Goal: Information Seeking & Learning: Learn about a topic

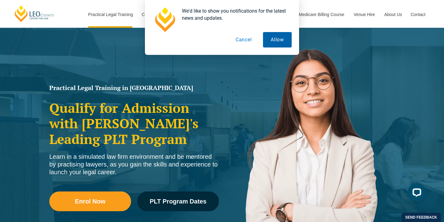
click at [278, 38] on button "Allow" at bounding box center [277, 39] width 29 height 15
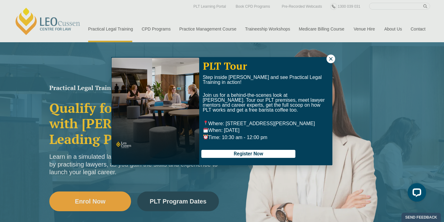
click at [331, 59] on icon at bounding box center [331, 59] width 6 height 6
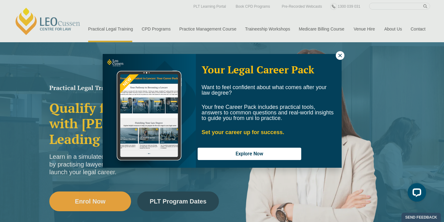
click at [342, 54] on icon at bounding box center [340, 56] width 6 height 6
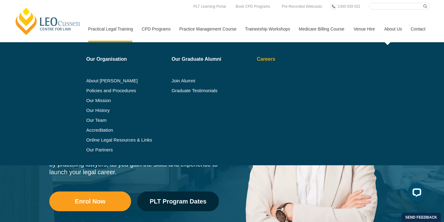
click at [263, 59] on link "Careers" at bounding box center [292, 59] width 70 height 5
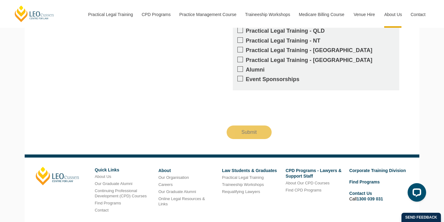
scroll to position [986, 0]
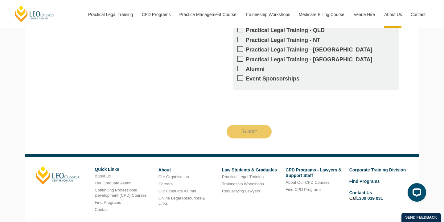
click at [106, 173] on link "About Us" at bounding box center [103, 175] width 16 height 5
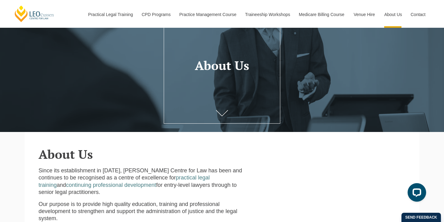
scroll to position [62, 0]
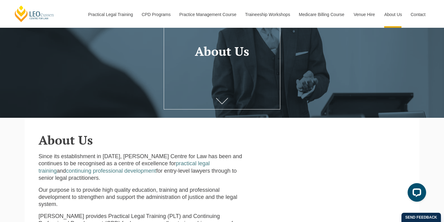
click at [221, 97] on link at bounding box center [221, 101] width 25 height 20
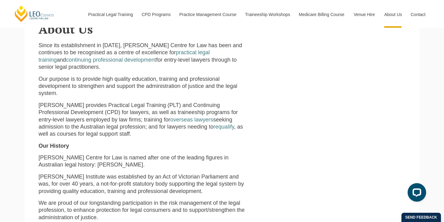
scroll to position [173, 0]
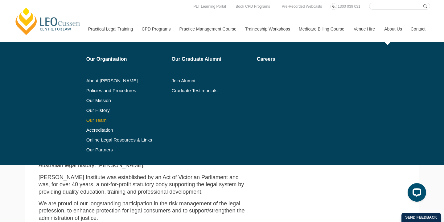
click at [97, 120] on link "Our Team" at bounding box center [126, 120] width 81 height 5
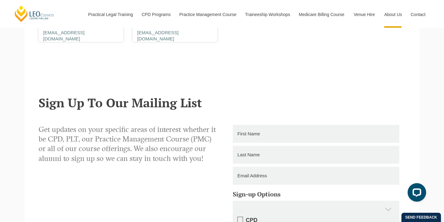
scroll to position [3889, 0]
